Goal: Task Accomplishment & Management: Manage account settings

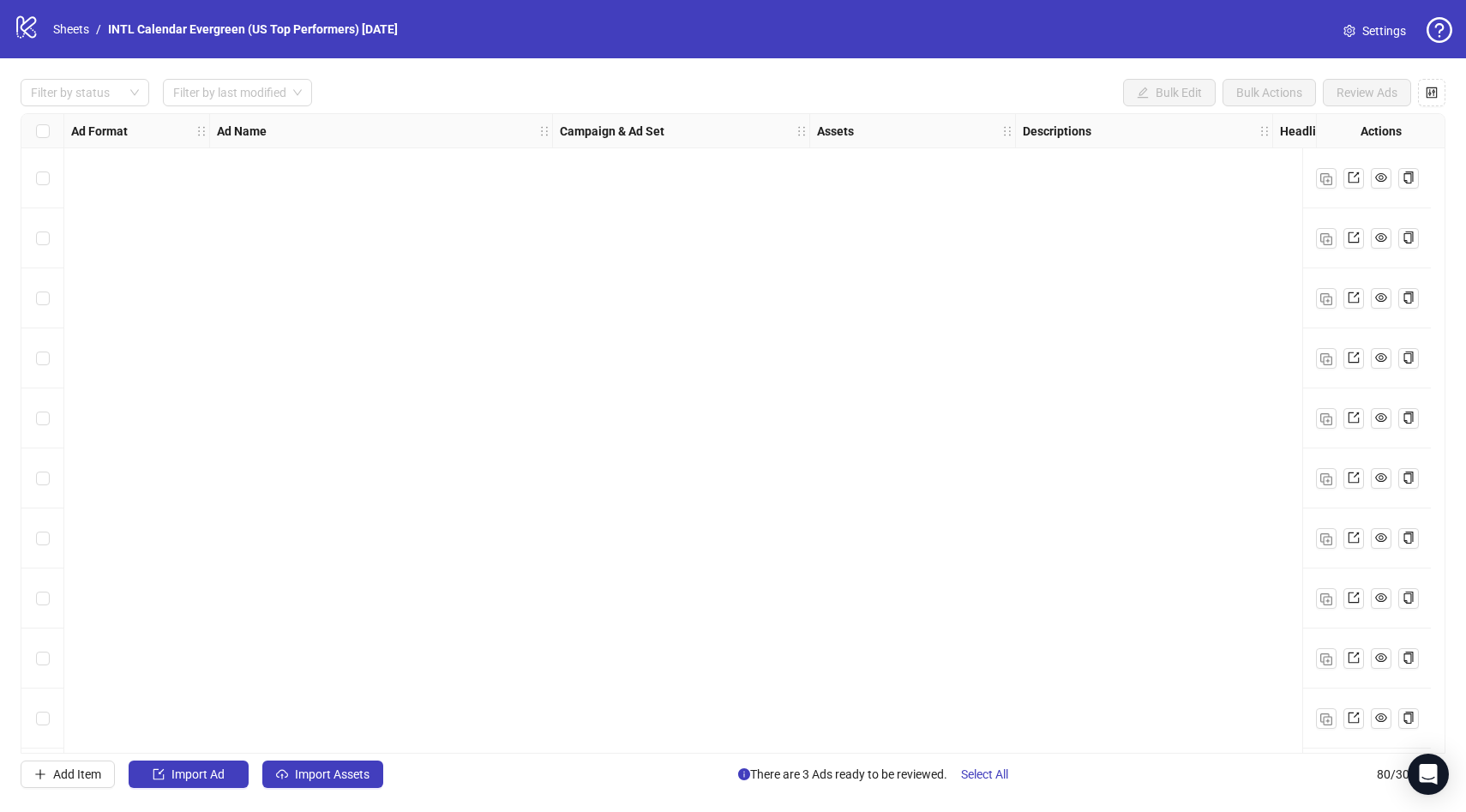
scroll to position [2548, 6]
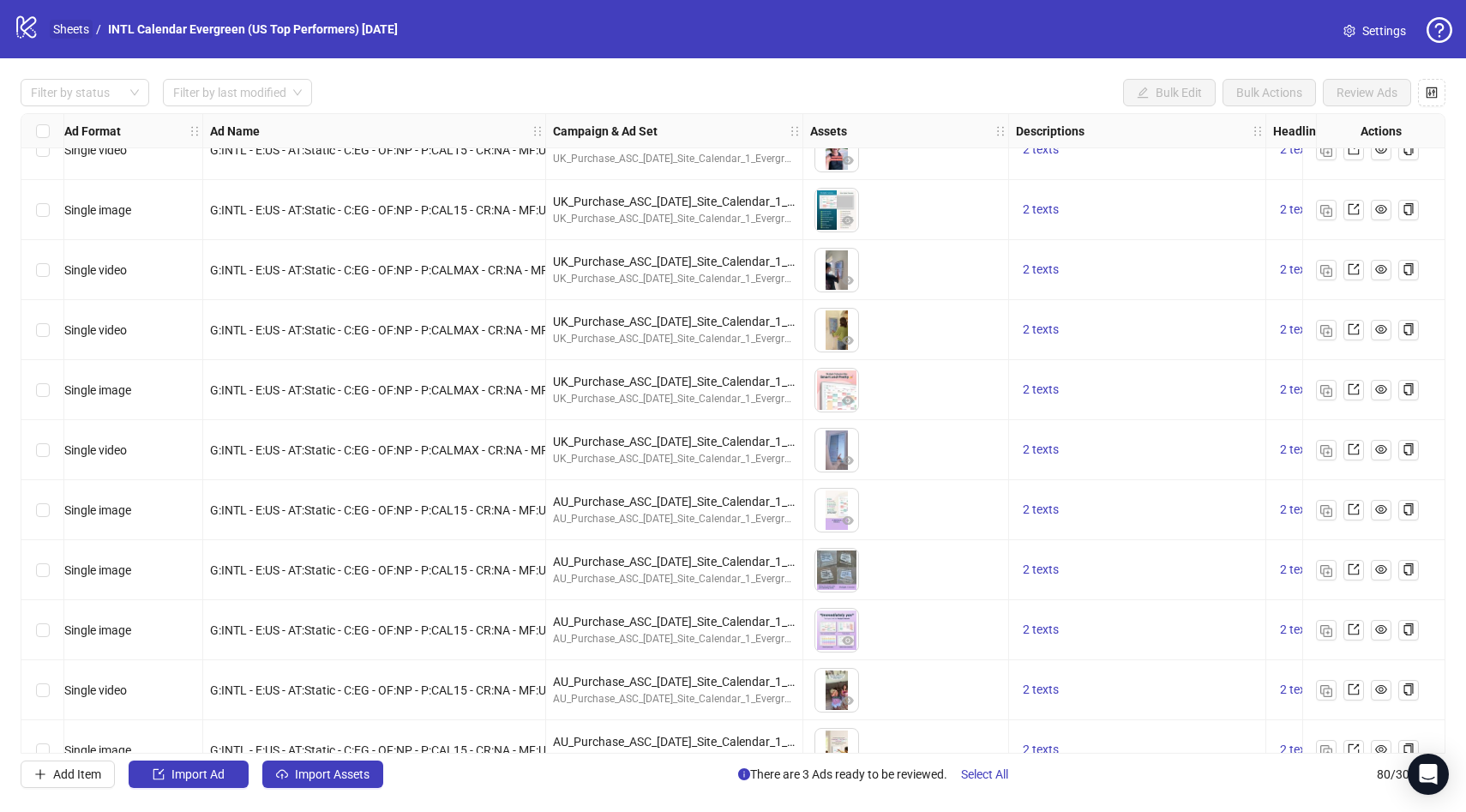
click at [57, 30] on link "Sheets" at bounding box center [71, 29] width 42 height 18
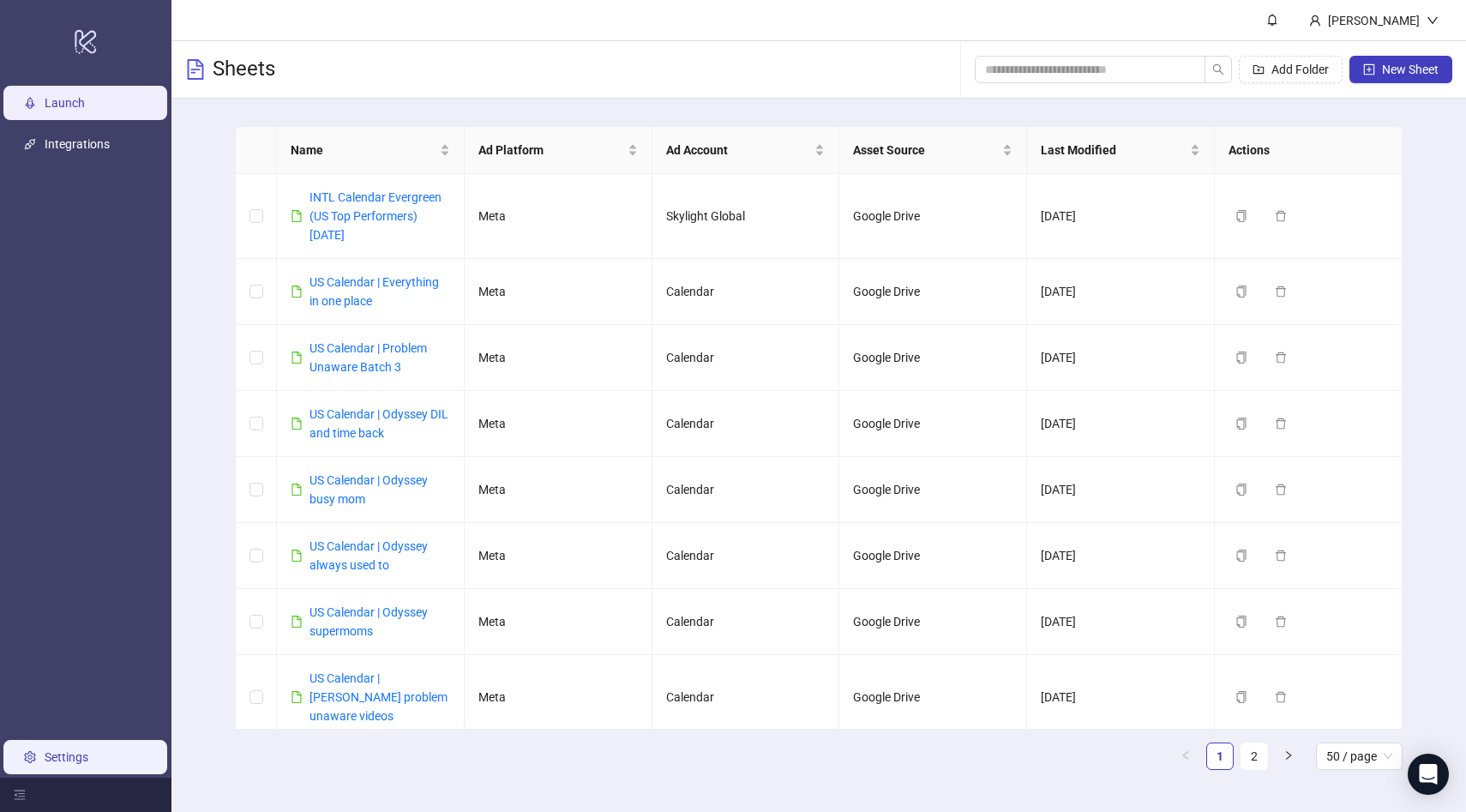
click at [57, 754] on link "Settings" at bounding box center [65, 757] width 43 height 14
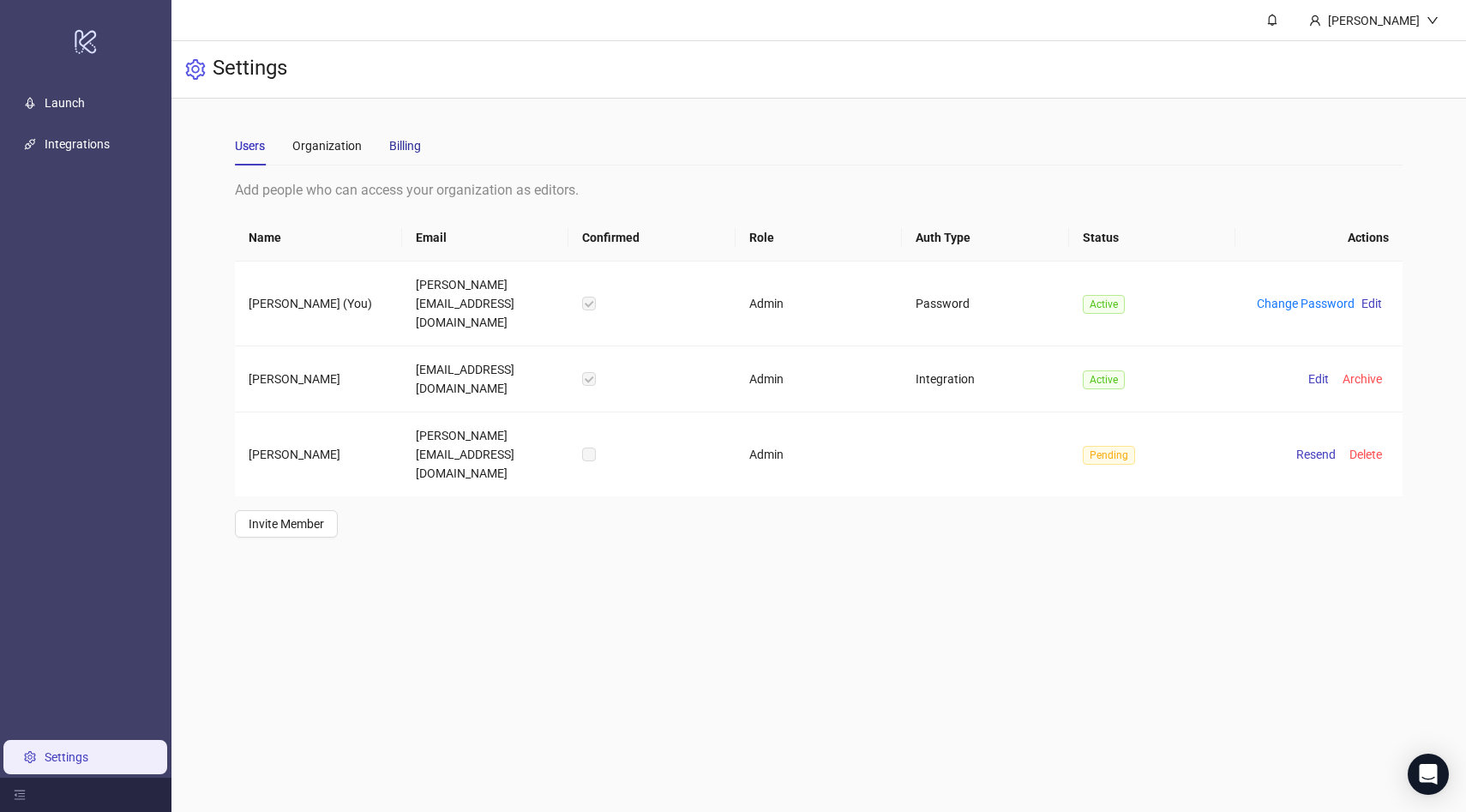
click at [411, 147] on div "Billing" at bounding box center [405, 146] width 31 height 18
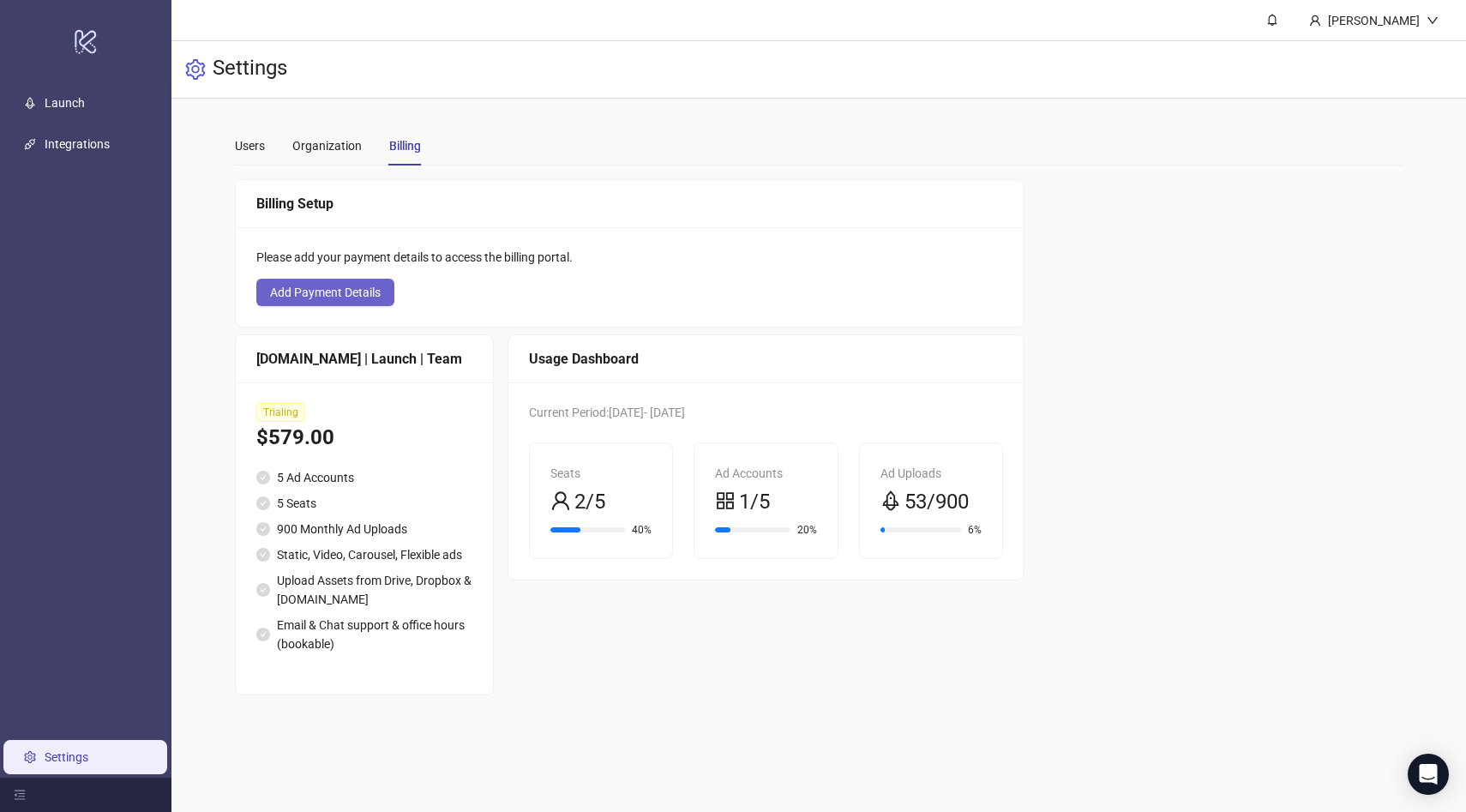
click at [350, 291] on span "Add Payment Details" at bounding box center [325, 292] width 111 height 14
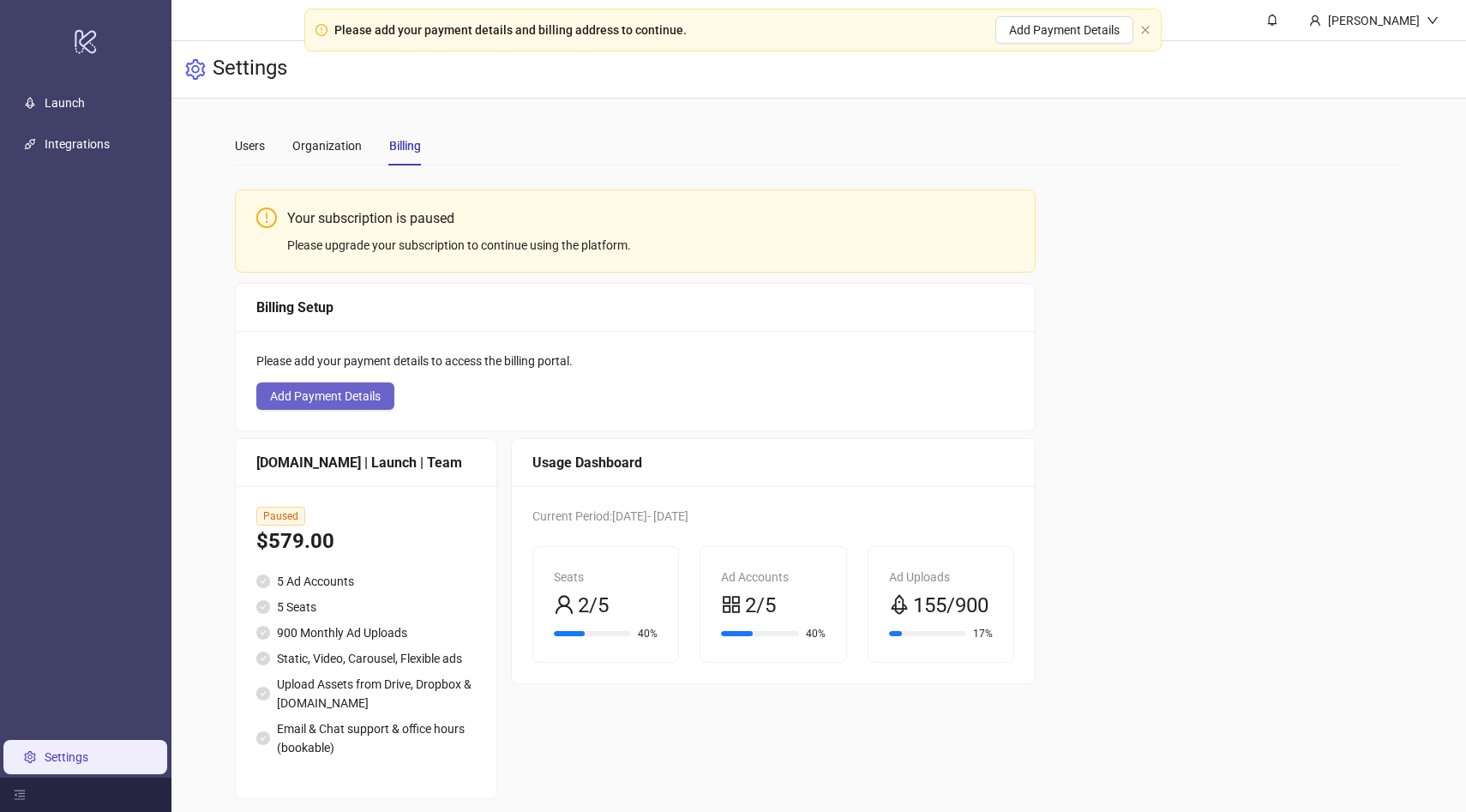
click at [340, 389] on span "Add Payment Details" at bounding box center [325, 395] width 111 height 14
click at [374, 397] on span "Add Payment Details" at bounding box center [325, 395] width 111 height 14
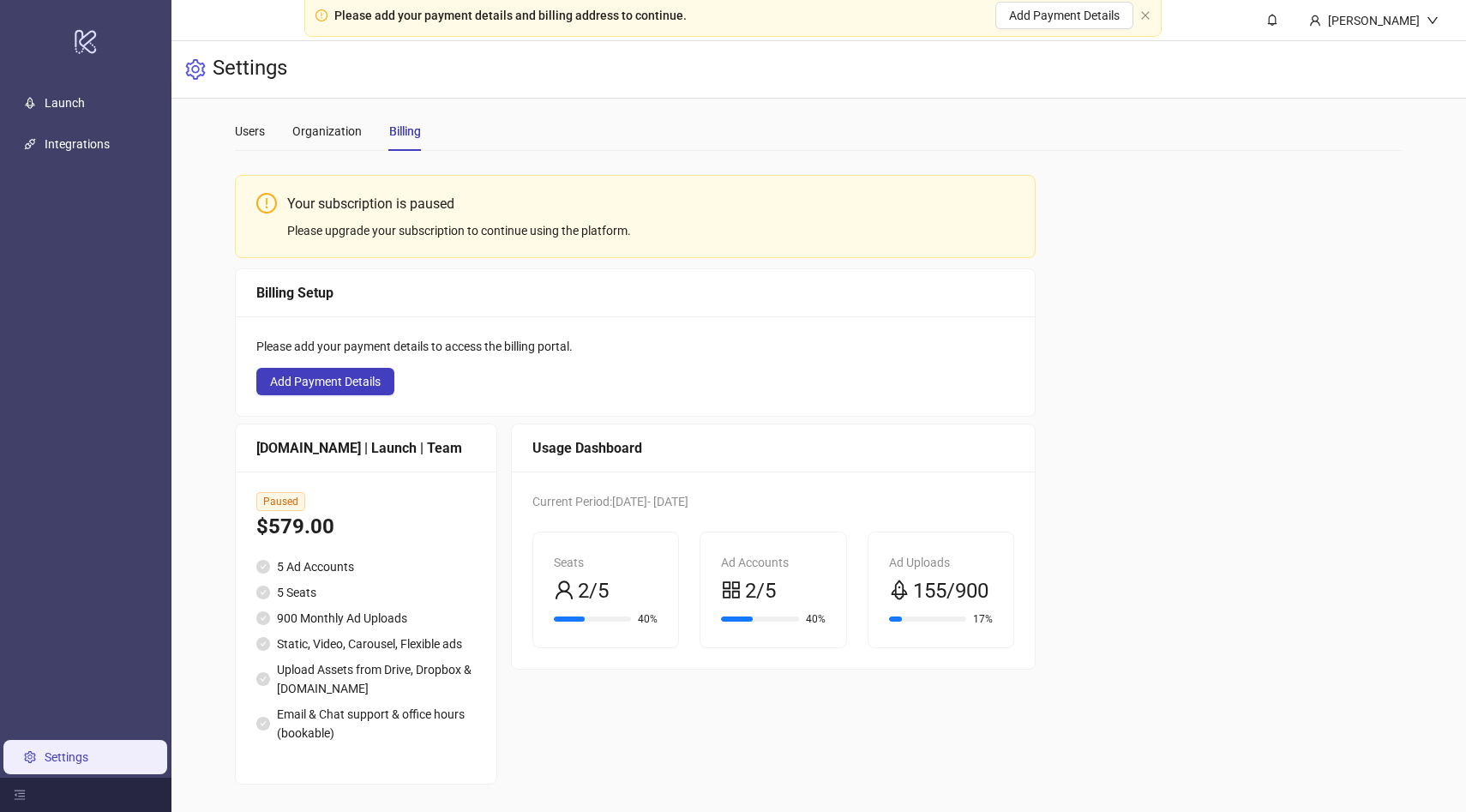
click at [380, 437] on div "[DOMAIN_NAME] | Launch | Team" at bounding box center [366, 447] width 219 height 21
click at [277, 637] on li "Static, Video, Carousel, Flexible ads" at bounding box center [366, 643] width 219 height 18
click at [330, 122] on div "Organization" at bounding box center [326, 131] width 69 height 18
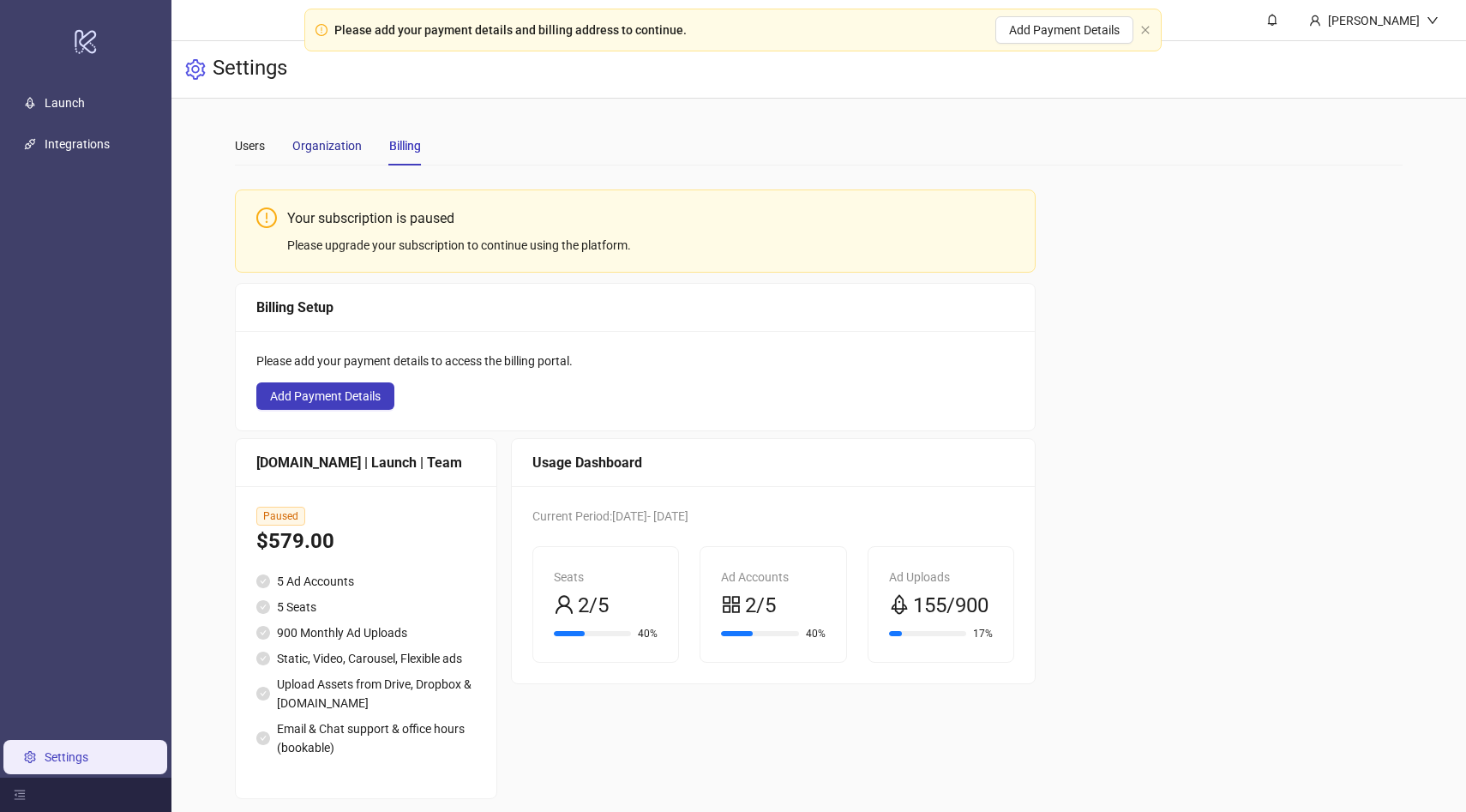
click at [319, 141] on div "Organization" at bounding box center [326, 146] width 69 height 18
click at [1143, 31] on icon "close" at bounding box center [1145, 29] width 10 height 10
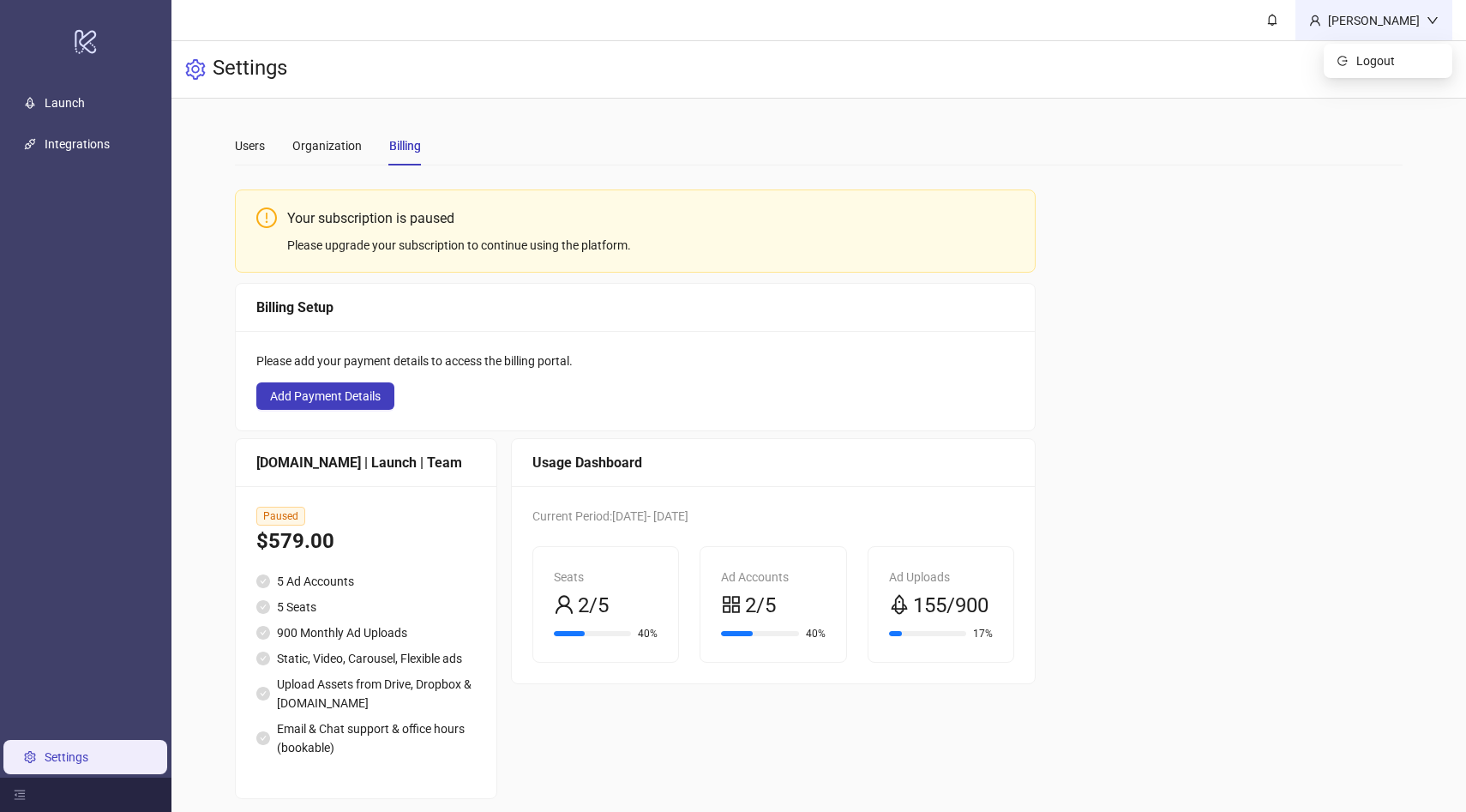
click at [1436, 18] on icon "down" at bounding box center [1432, 20] width 10 height 6
click at [347, 385] on button "Add Payment Details" at bounding box center [325, 396] width 138 height 28
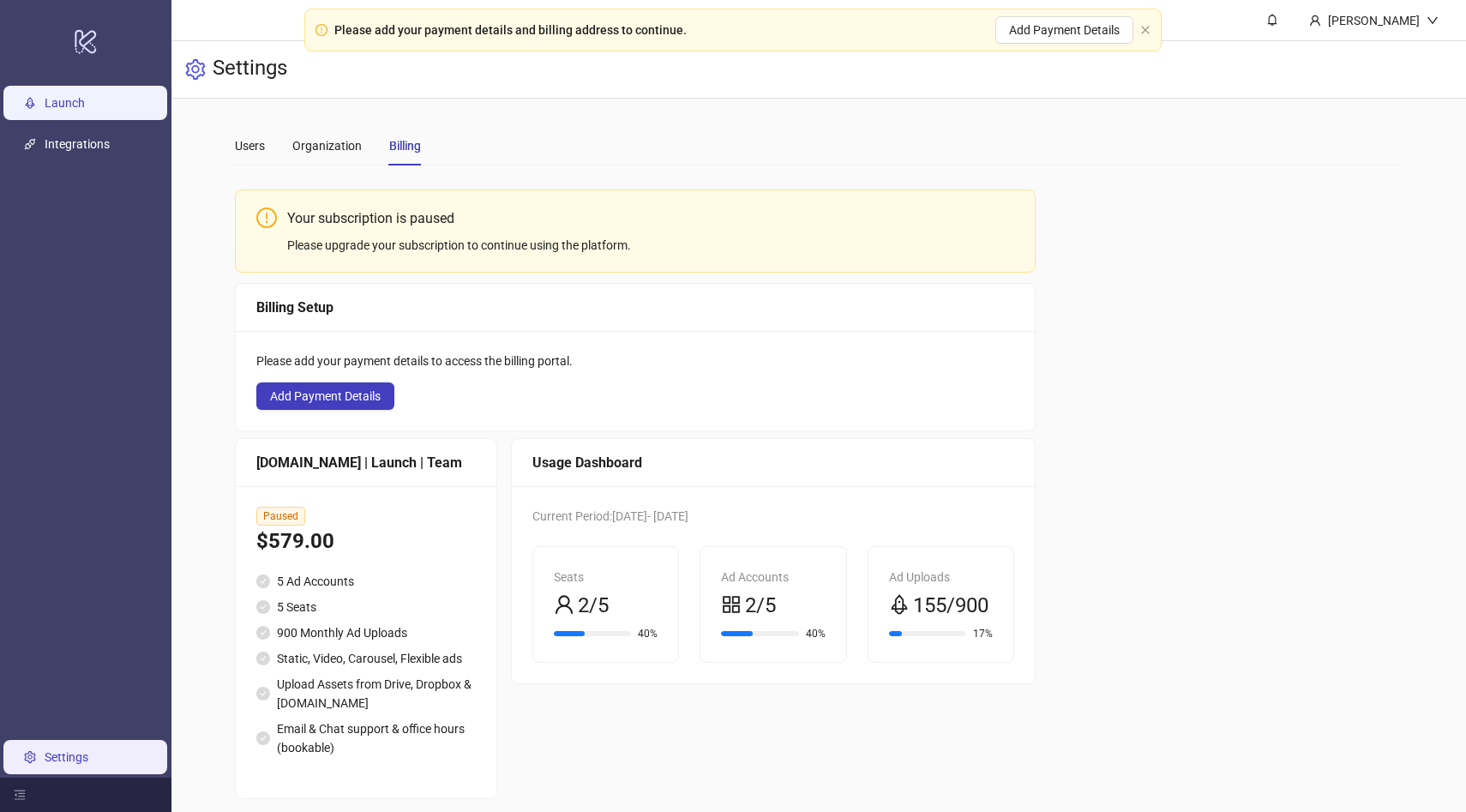
click at [67, 100] on link "Launch" at bounding box center [65, 102] width 41 height 14
click at [91, 38] on icon at bounding box center [85, 42] width 21 height 24
click at [63, 149] on link "Integrations" at bounding box center [77, 144] width 65 height 14
click at [63, 104] on link "Launch" at bounding box center [65, 102] width 41 height 14
click at [1087, 31] on span "Add Payment Details" at bounding box center [1064, 29] width 111 height 14
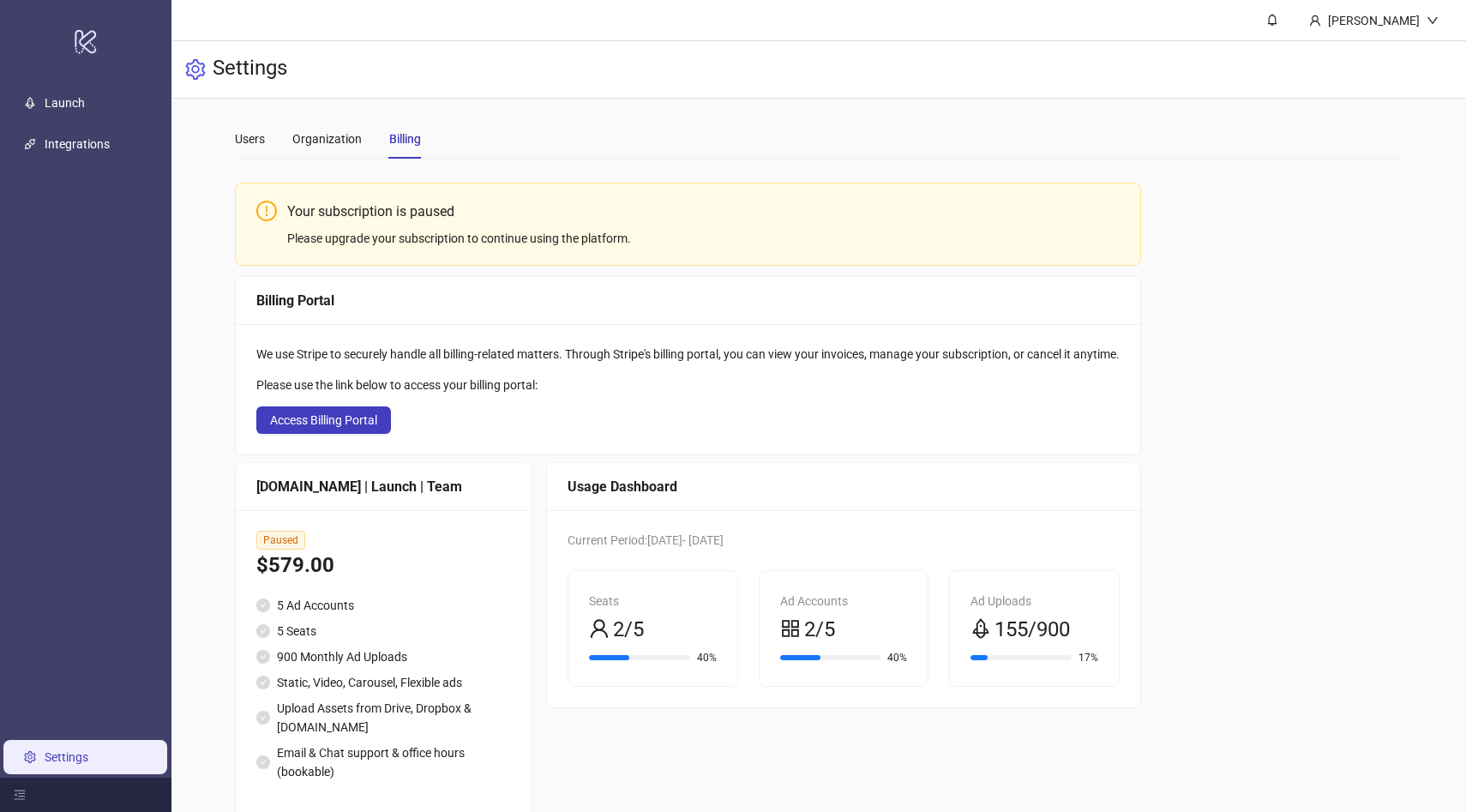
scroll to position [45, 0]
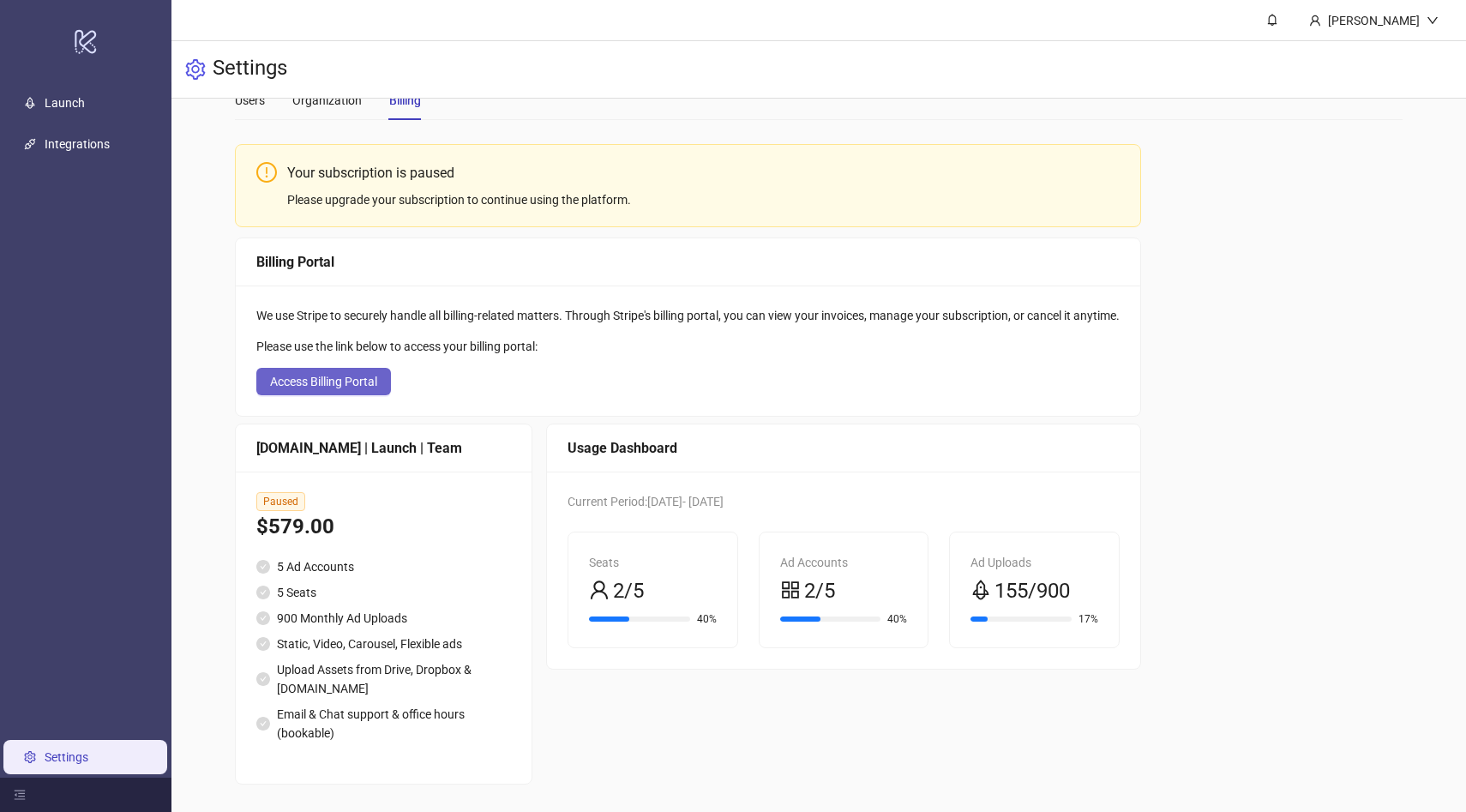
click at [325, 381] on span "Access Billing Portal" at bounding box center [324, 381] width 107 height 14
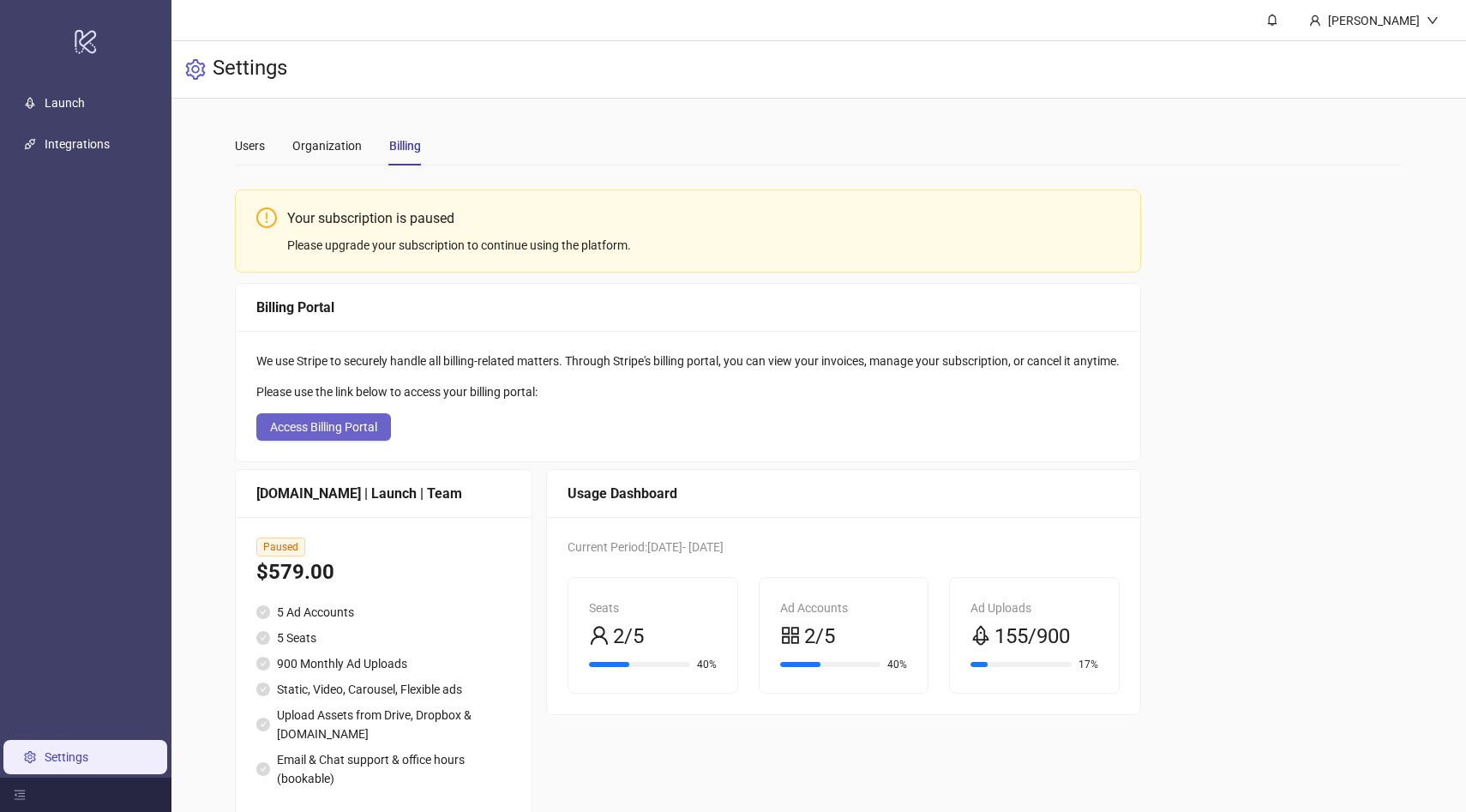
click at [346, 424] on span "Access Billing Portal" at bounding box center [324, 427] width 107 height 14
